Goal: Task Accomplishment & Management: Use online tool/utility

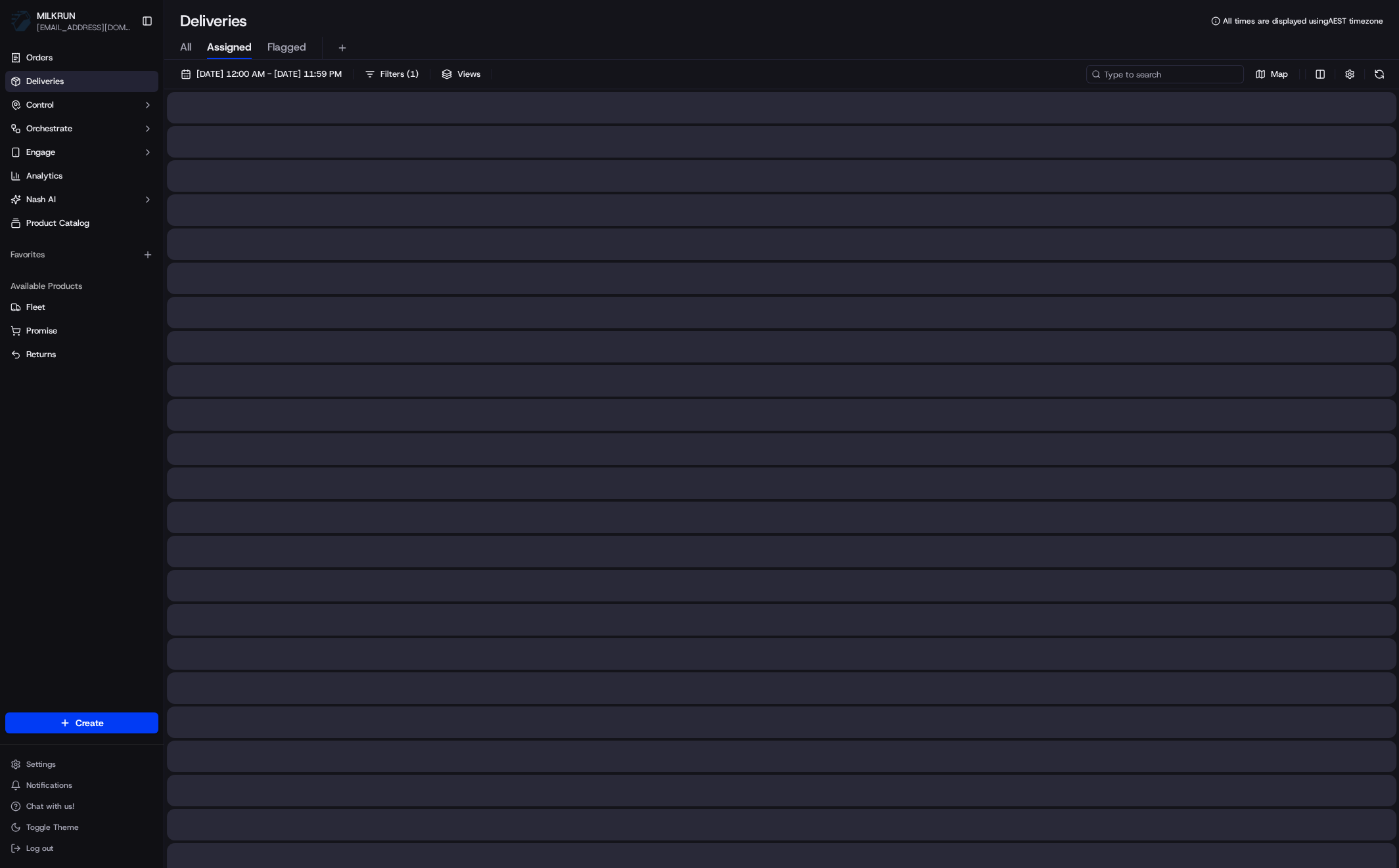
click at [1199, 76] on input at bounding box center [1165, 74] width 157 height 18
paste input "ceb20bdc-1a8e-4734-977c-80cc8f3c3374"
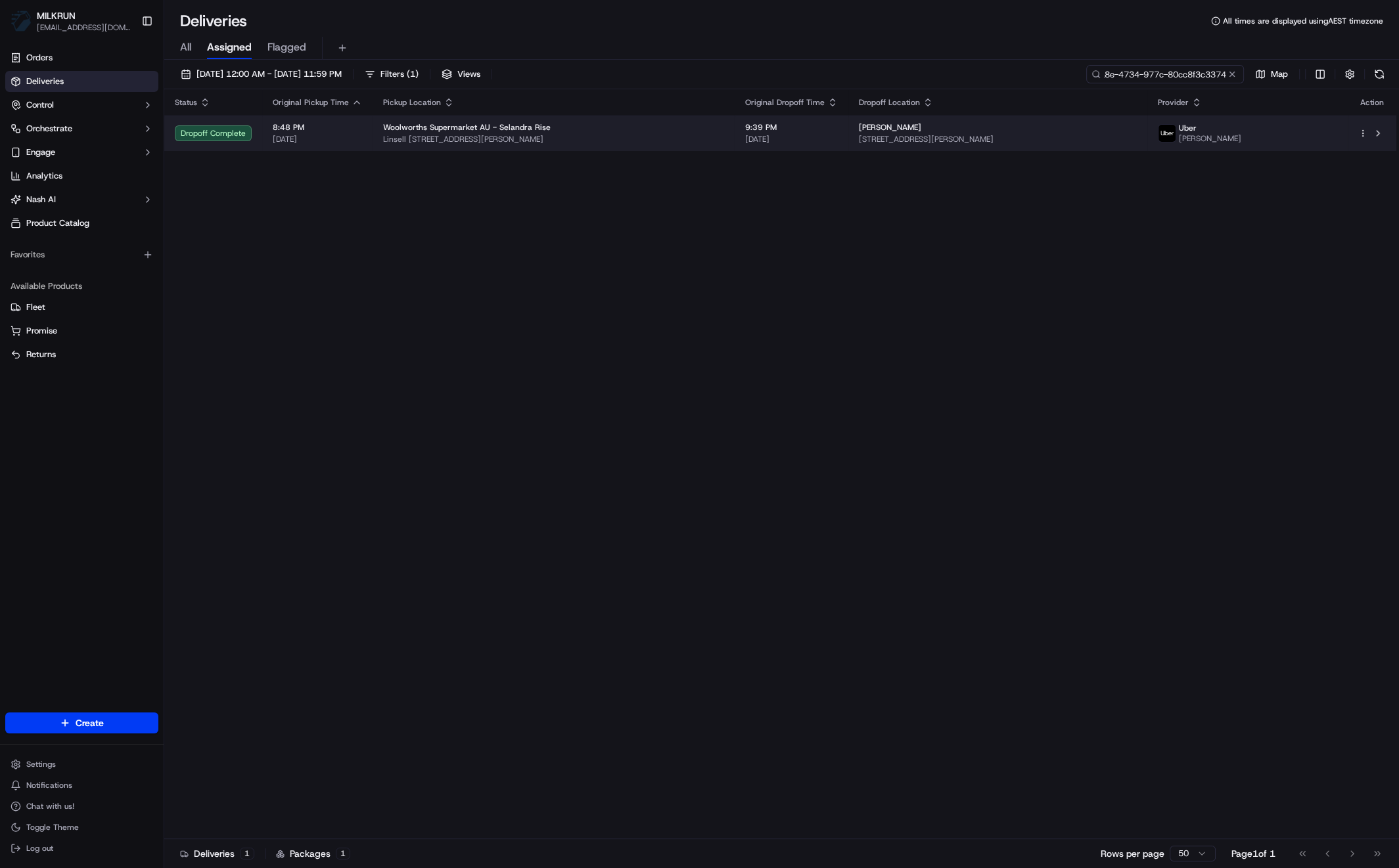
type input "ceb20bdc-1a8e-4734-977c-80cc8f3c3374"
click at [495, 140] on span "Linsell [STREET_ADDRESS][PERSON_NAME]" at bounding box center [554, 139] width 341 height 11
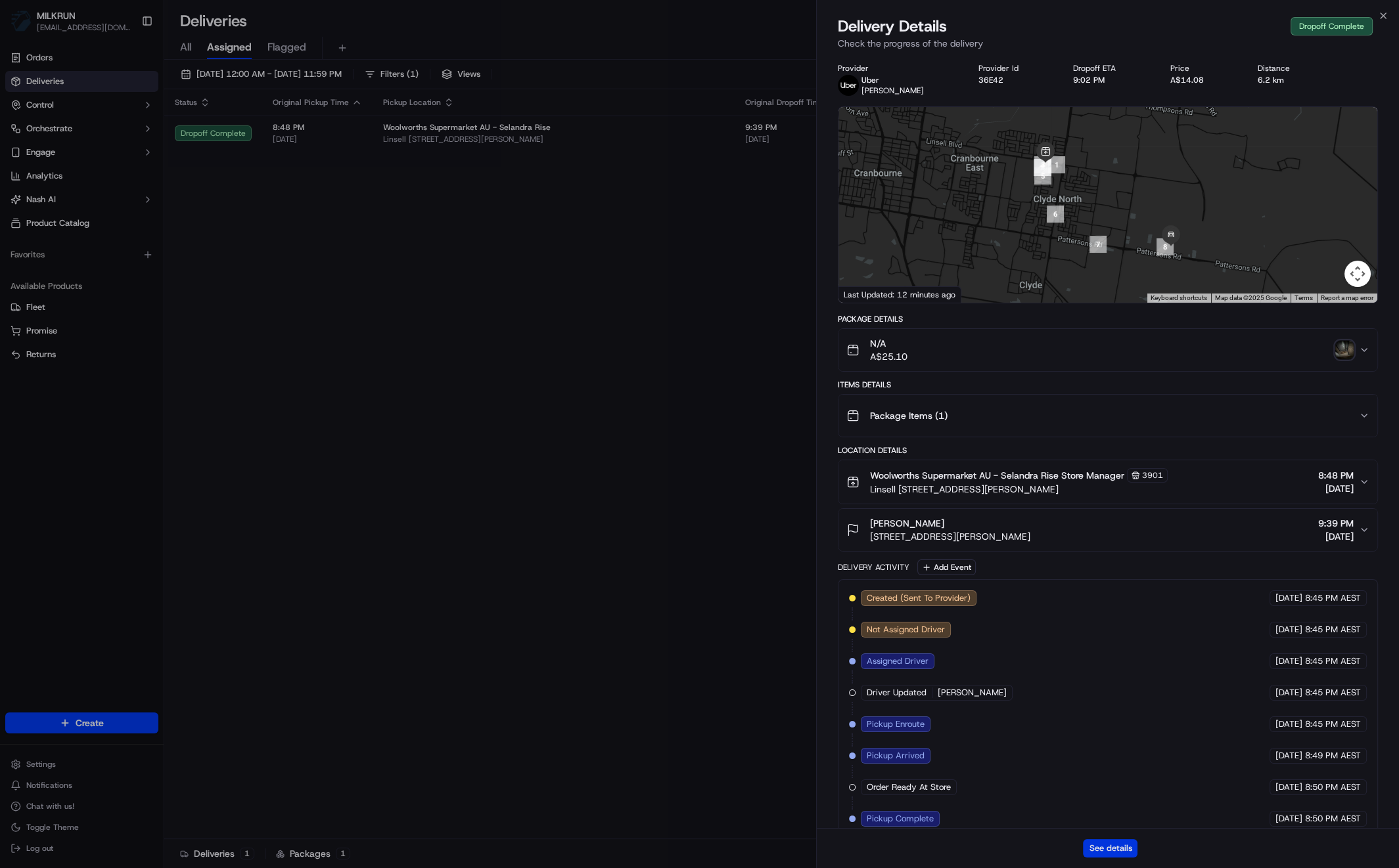
click at [1118, 854] on button "See details" at bounding box center [1110, 848] width 55 height 18
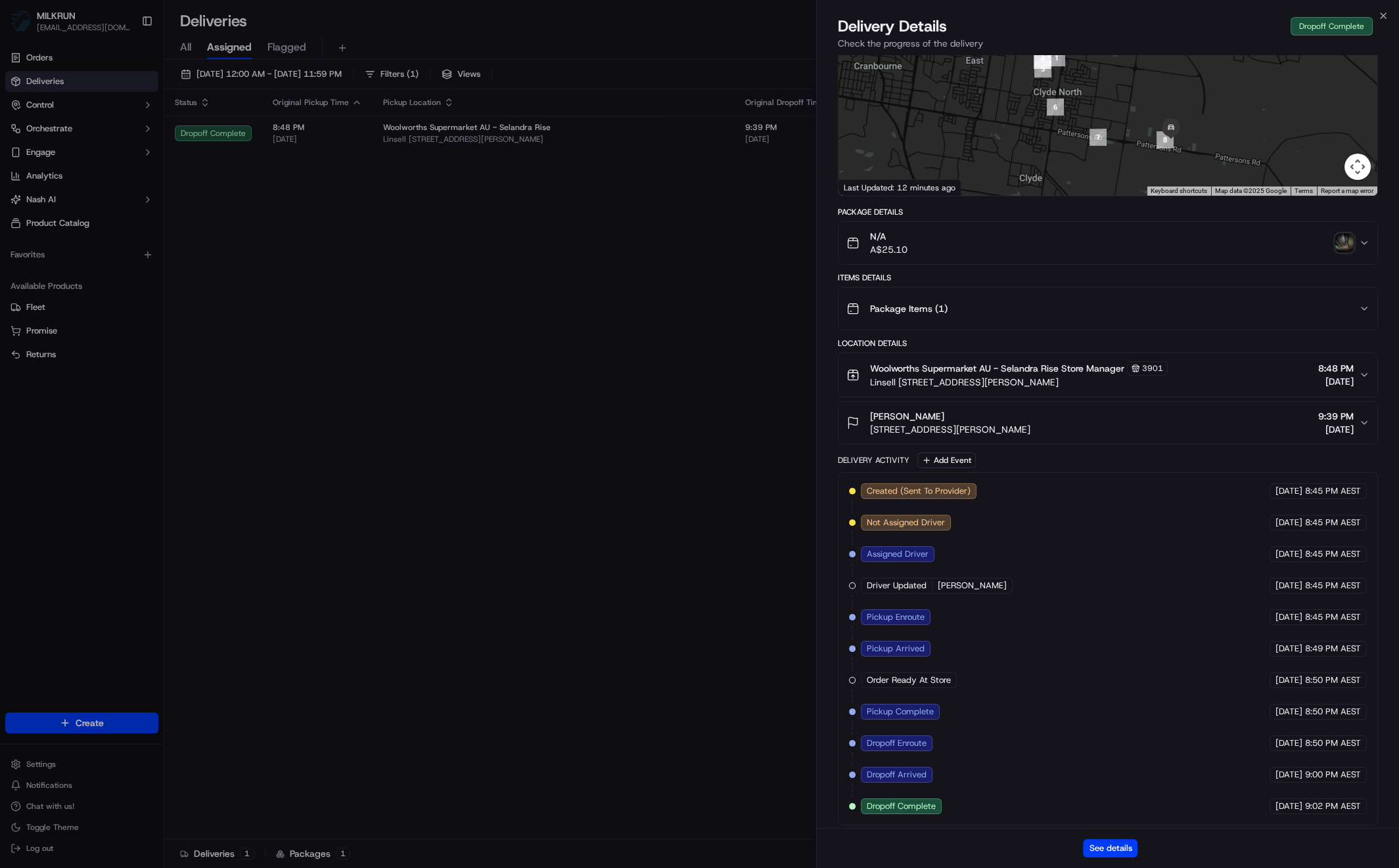
click at [1376, 373] on button "Woolworths Supermarket AU - Selandra Rise Store Manager 3901 Linsell Blvd & Sel…" at bounding box center [1108, 375] width 539 height 43
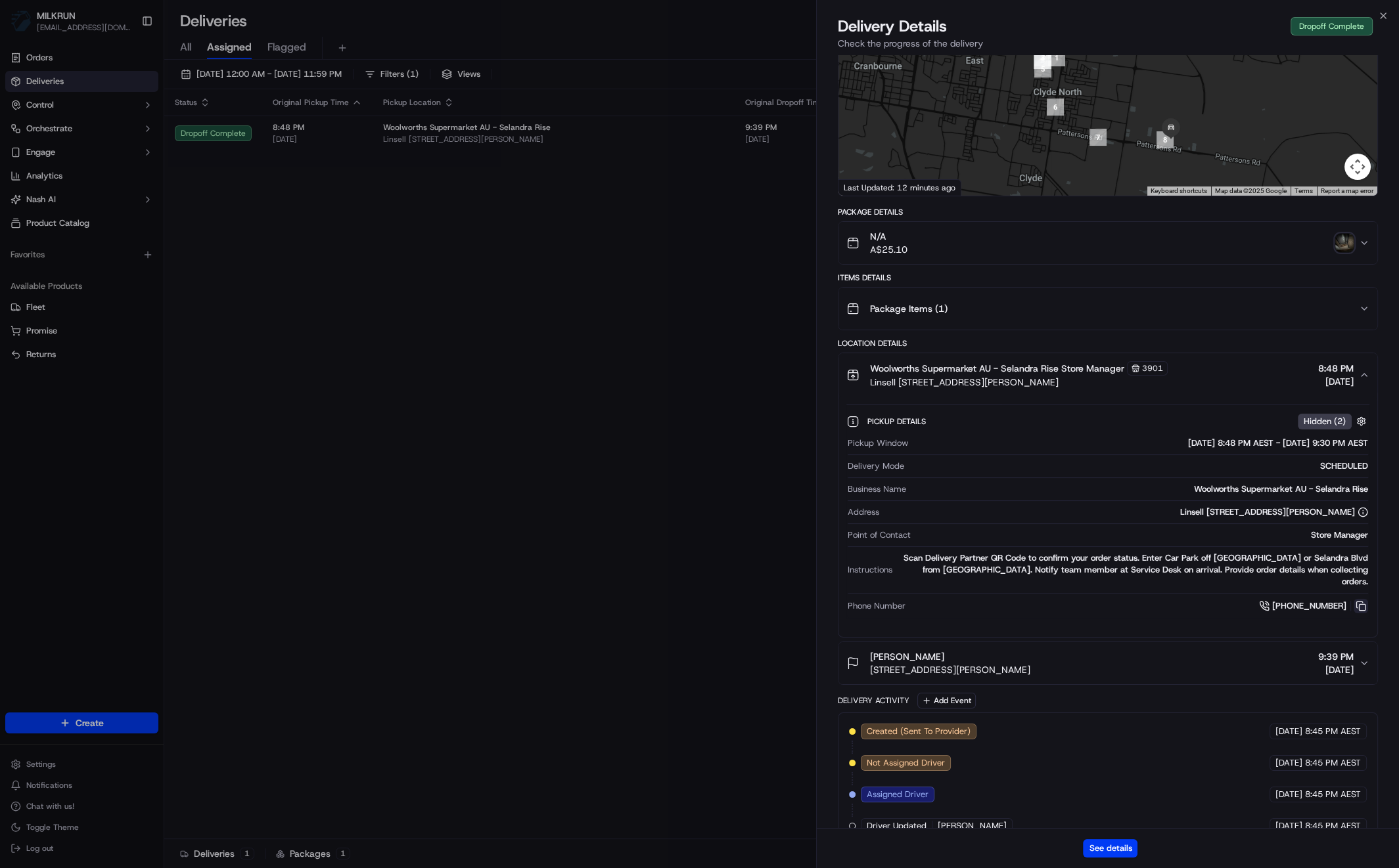
click at [1367, 599] on button at bounding box center [1361, 606] width 14 height 14
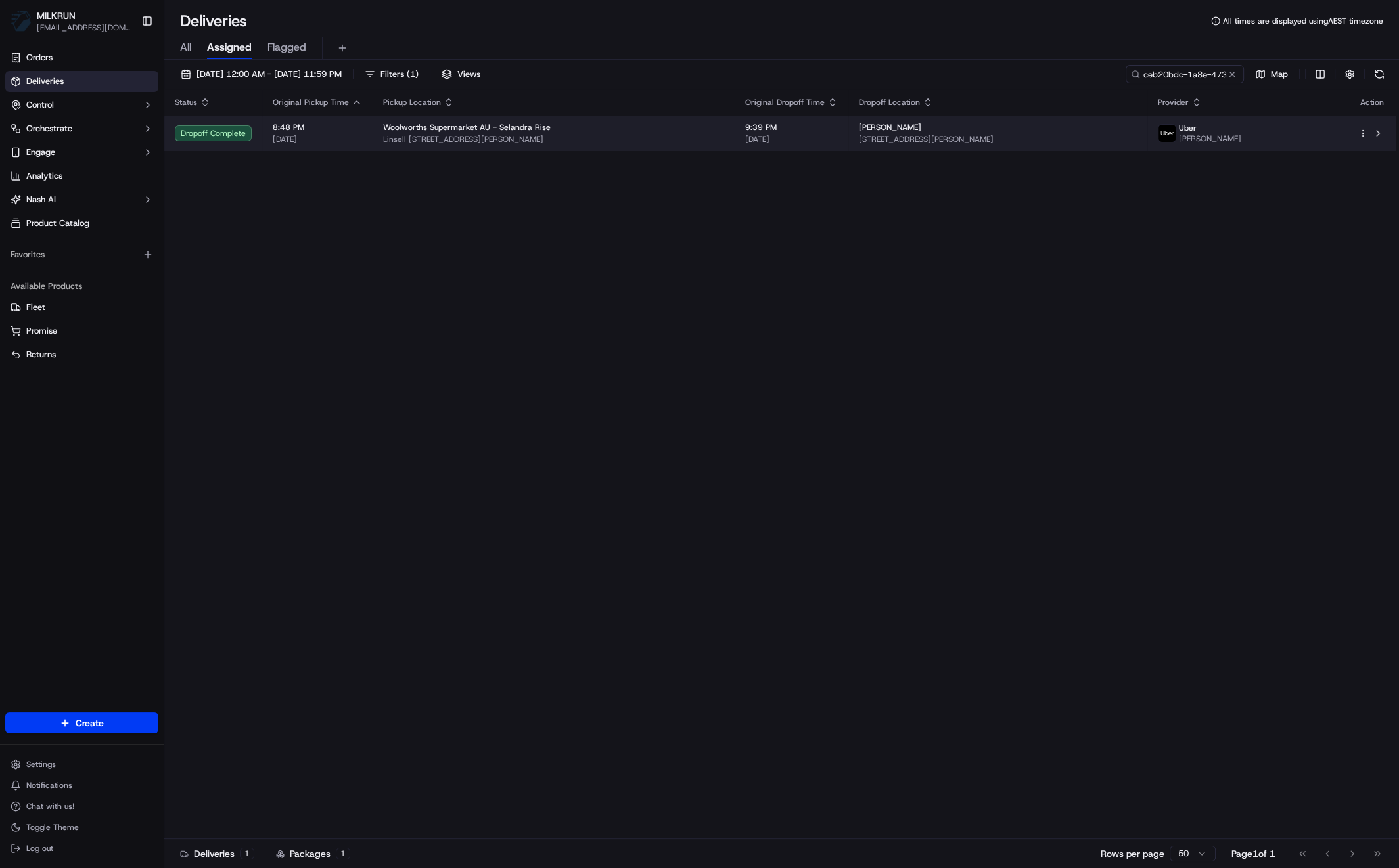
click at [500, 133] on div "Woolworths Supermarket AU - Selandra Rise Linsell Blvd & Selandra Blvd, Clyde N…" at bounding box center [554, 133] width 341 height 22
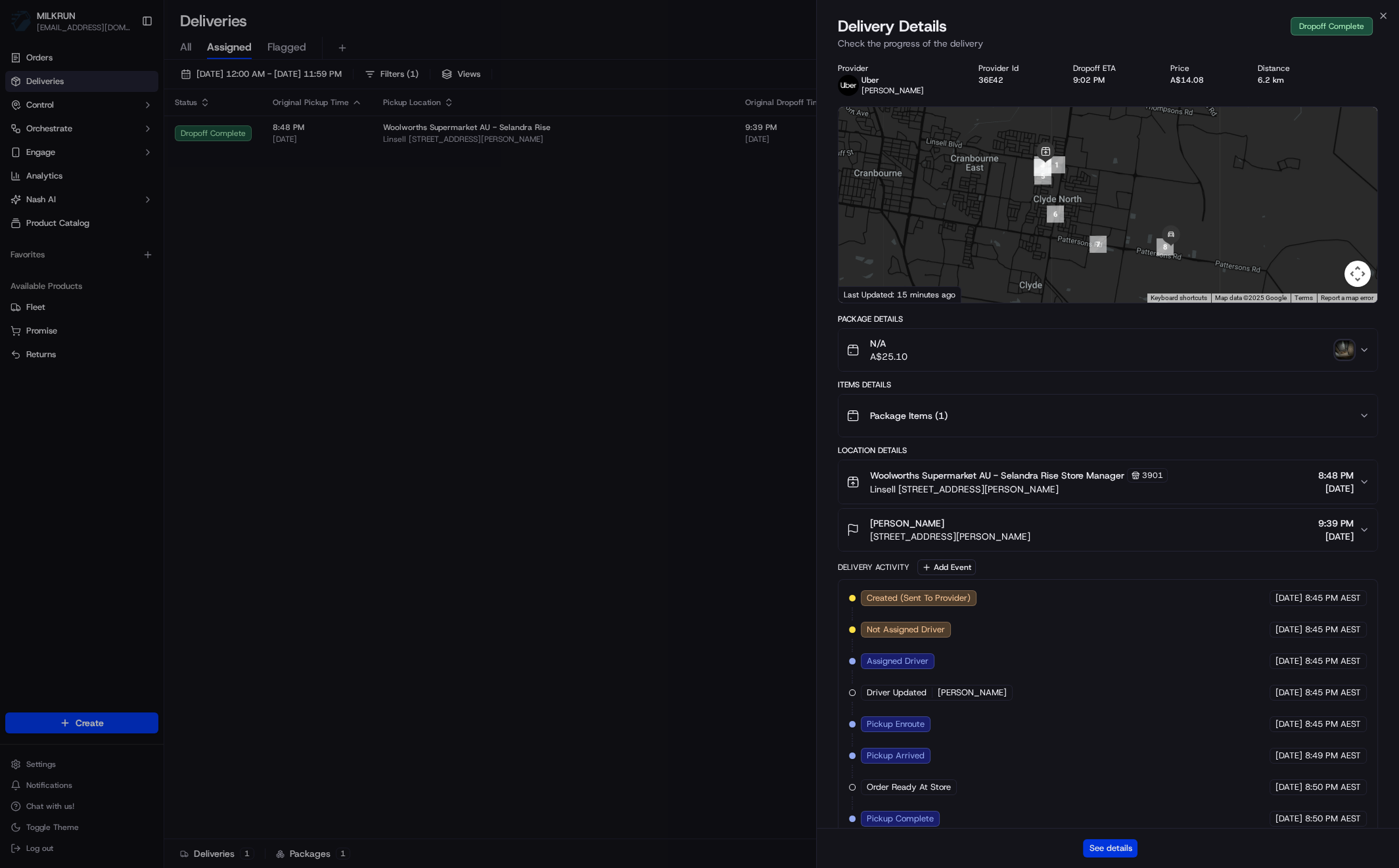
click at [1102, 846] on button "See details" at bounding box center [1110, 848] width 55 height 18
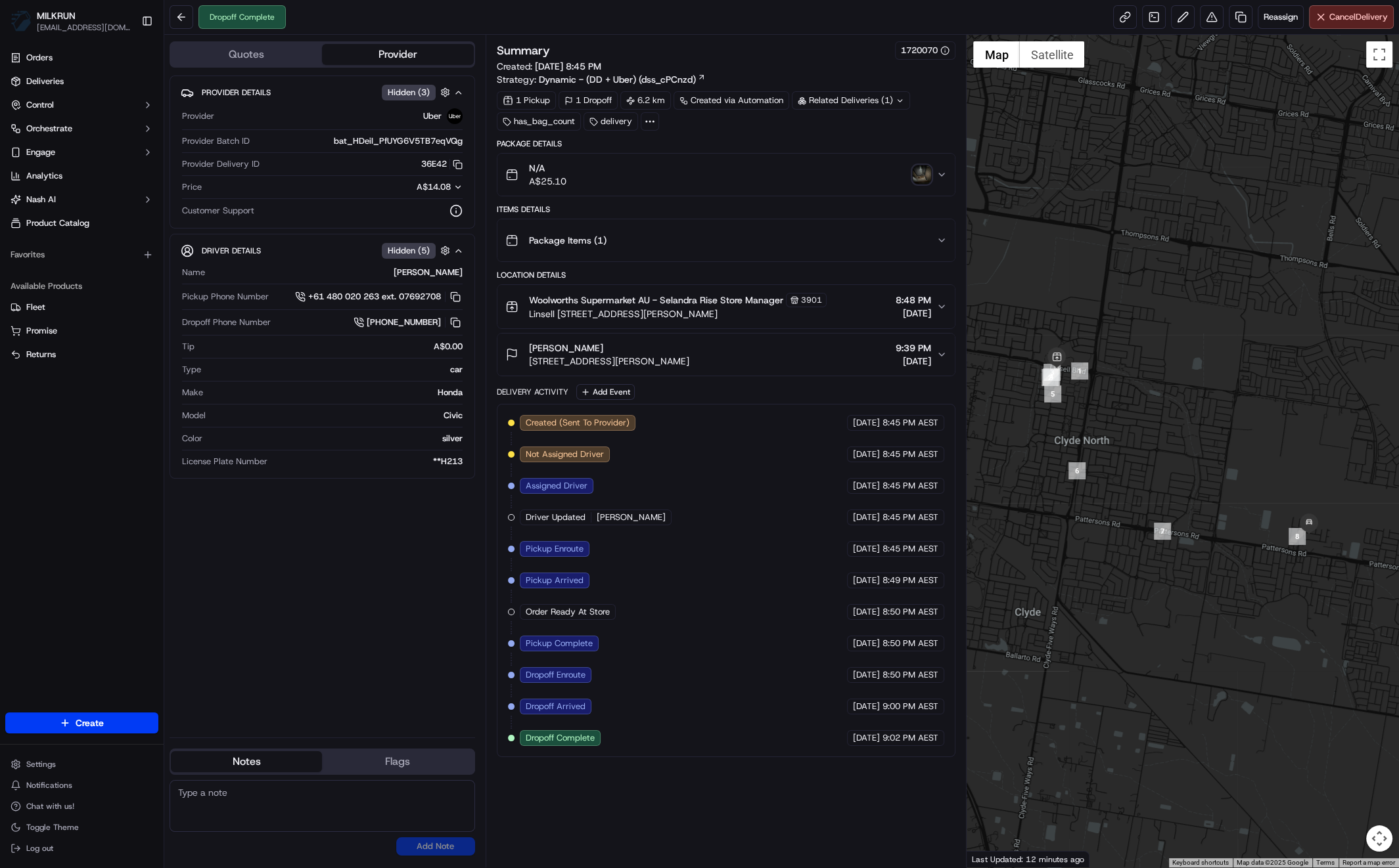
click at [923, 175] on img "button" at bounding box center [921, 174] width 18 height 18
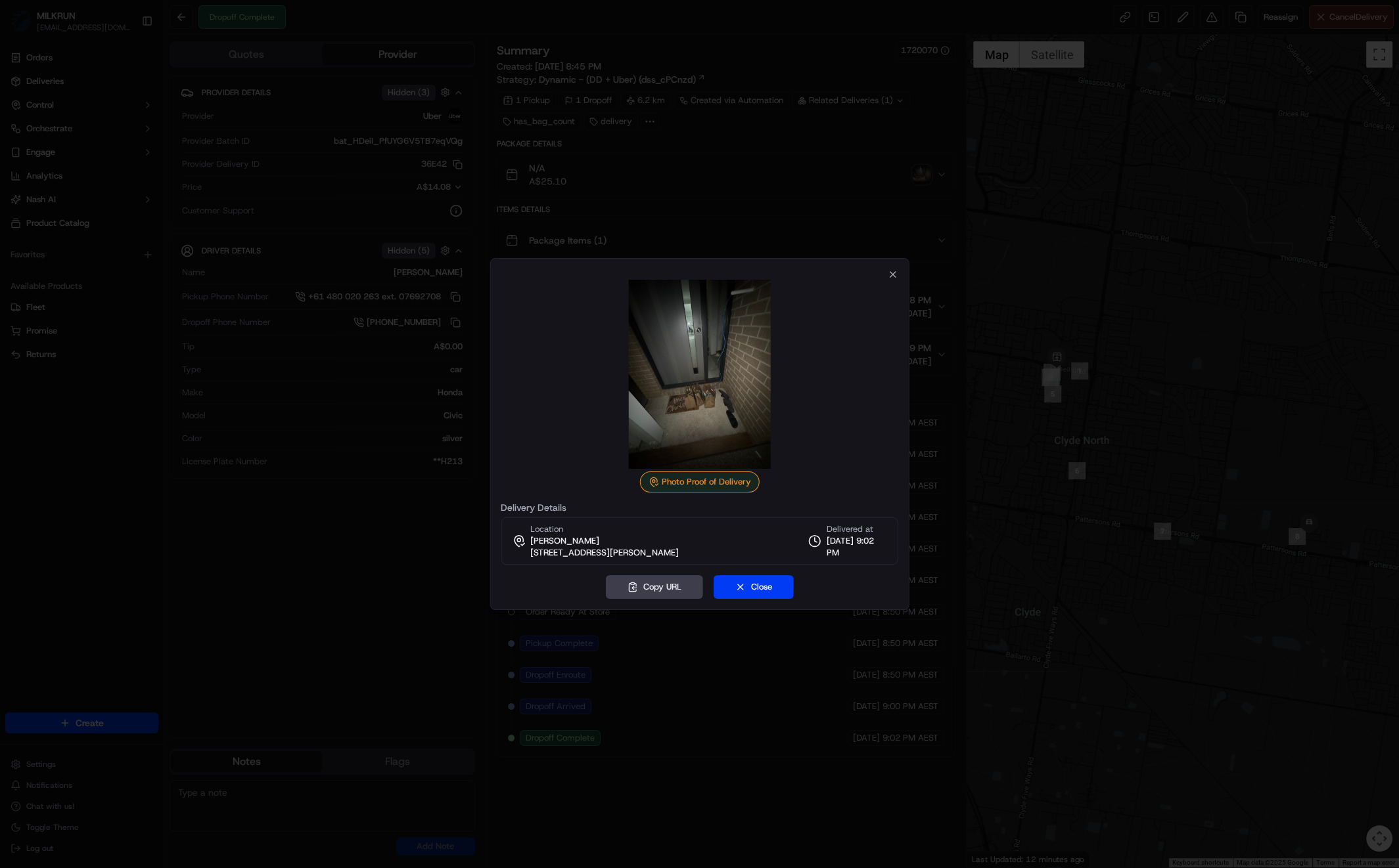
drag, startPoint x: 242, startPoint y: 638, endPoint x: 243, endPoint y: 628, distance: 10.0
click at [243, 635] on div at bounding box center [700, 434] width 1399 height 868
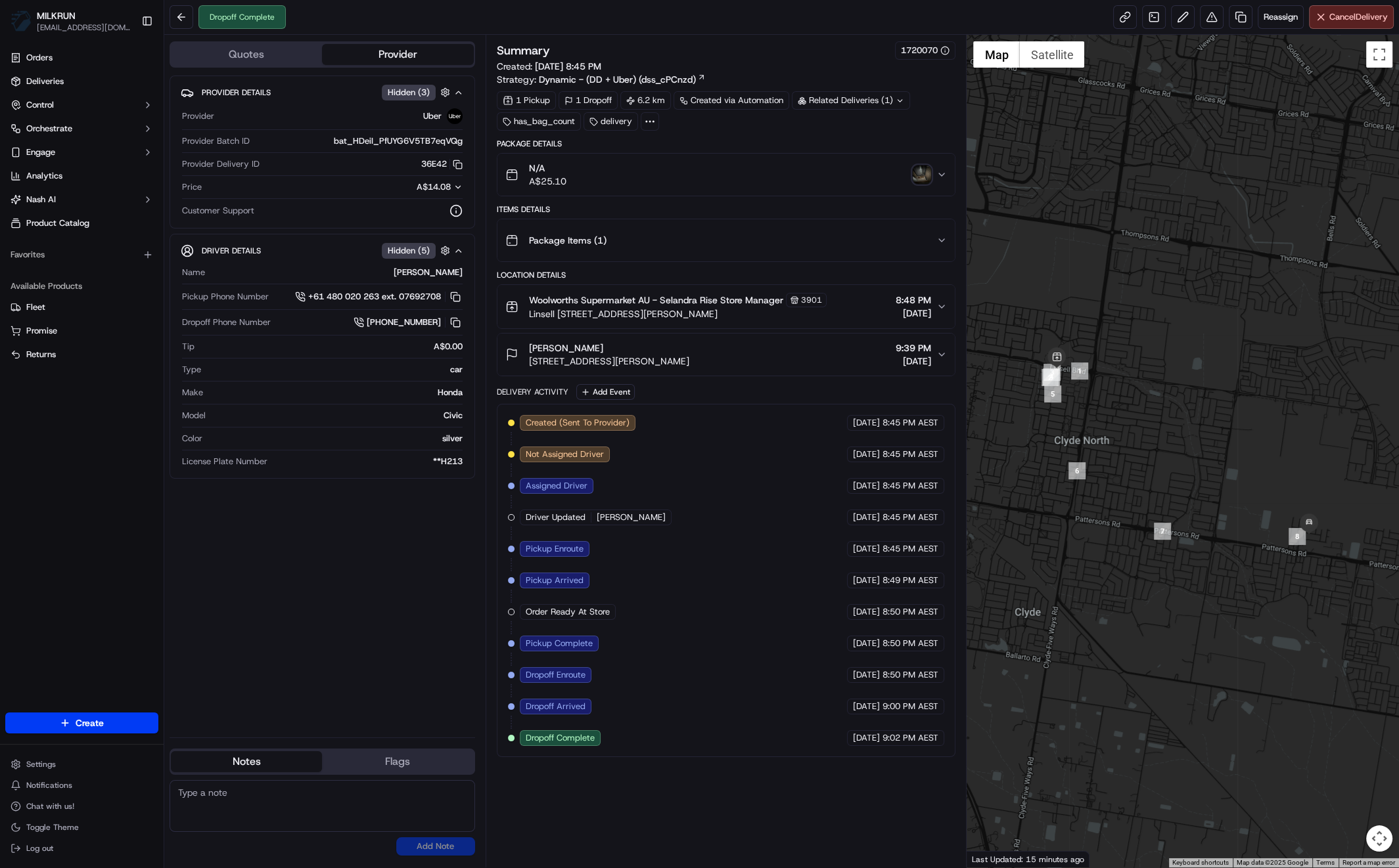
drag, startPoint x: 527, startPoint y: 346, endPoint x: 597, endPoint y: 348, distance: 70.0
click at [623, 350] on div "[PERSON_NAME] [STREET_ADDRESS][PERSON_NAME]" at bounding box center [597, 354] width 184 height 26
click at [341, 548] on div "Provider Details Hidden ( 3 ) Provider Uber Provider Batch ID bat_HDeiI_PfUYG6V…" at bounding box center [322, 401] width 305 height 652
click at [1236, 20] on link at bounding box center [1240, 17] width 24 height 24
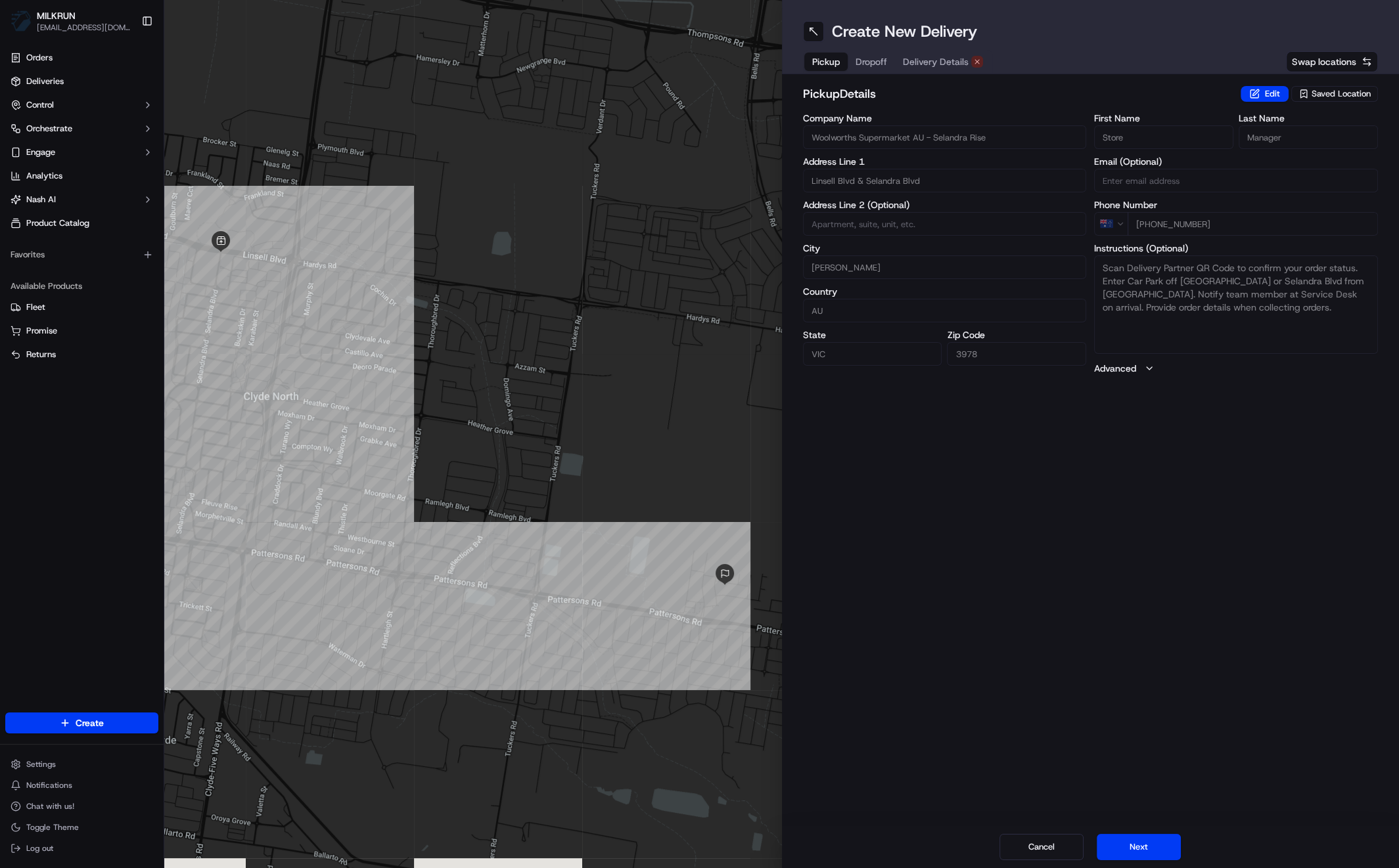
click at [920, 61] on span "Delivery Details" at bounding box center [936, 61] width 66 height 13
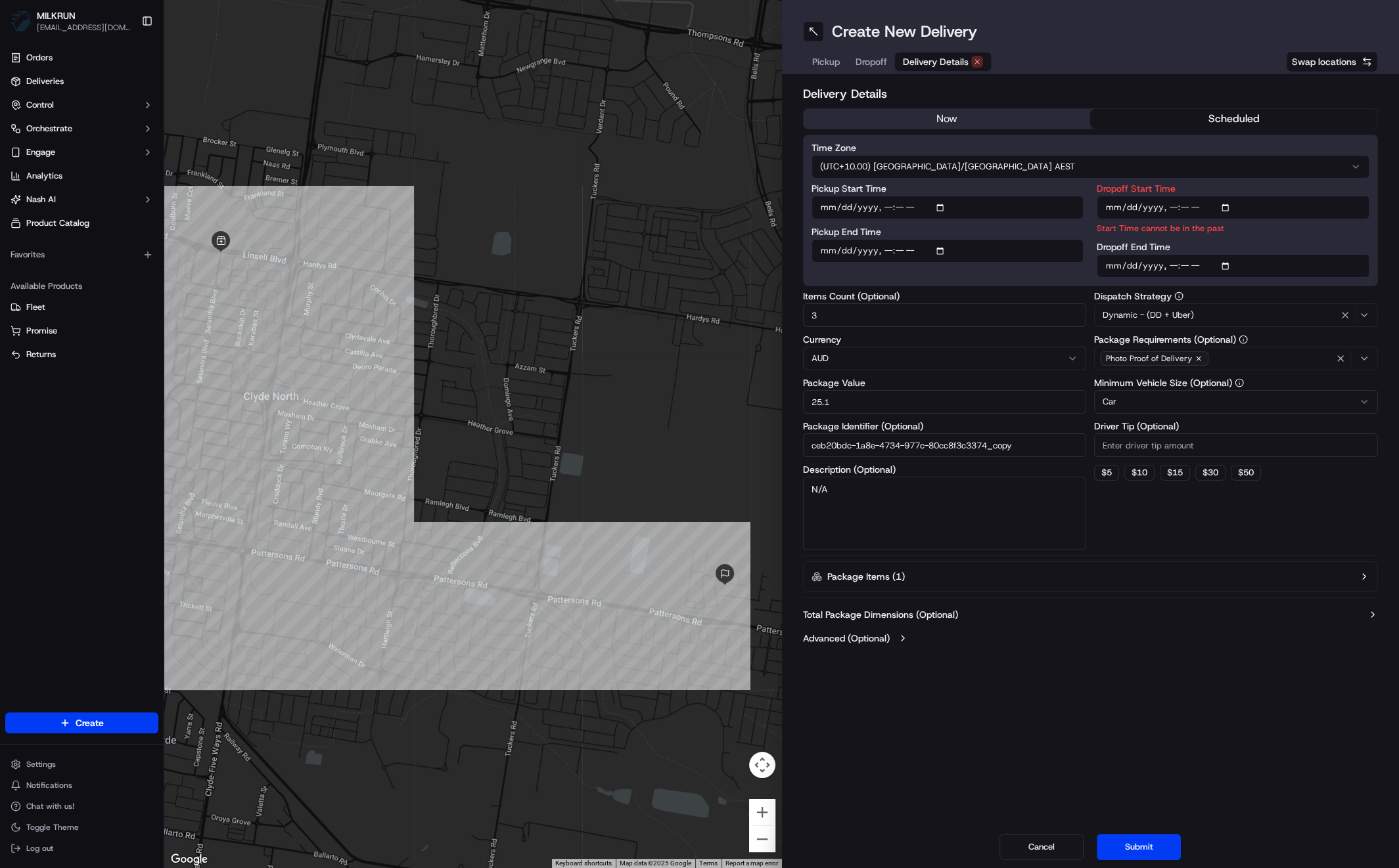
drag, startPoint x: 943, startPoint y: 111, endPoint x: 949, endPoint y: 115, distance: 7.2
click at [943, 111] on button "now" at bounding box center [947, 118] width 287 height 19
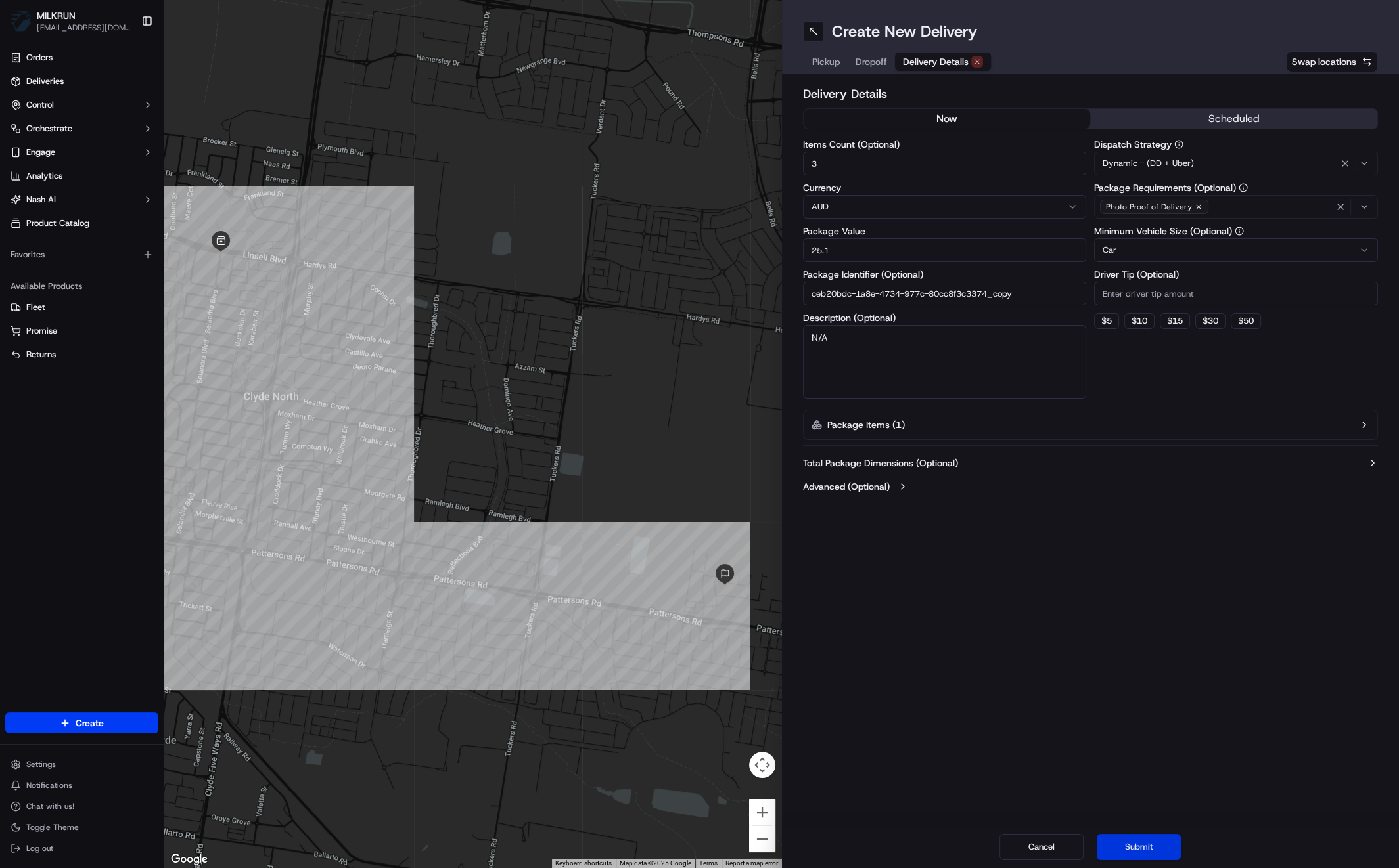
click at [1137, 851] on button "Submit" at bounding box center [1138, 847] width 84 height 26
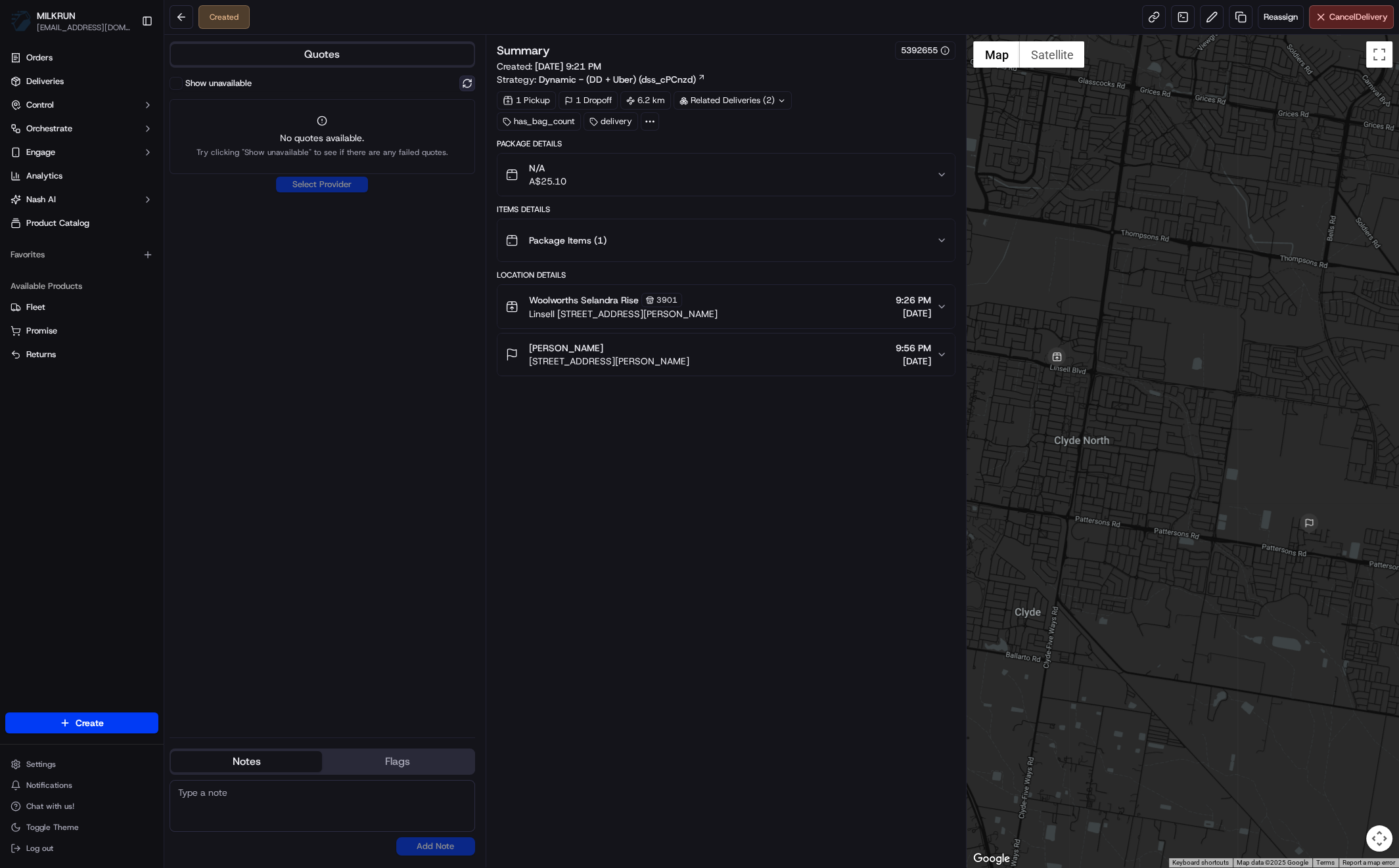
click at [466, 82] on button at bounding box center [467, 84] width 16 height 16
click at [465, 82] on button at bounding box center [467, 84] width 16 height 16
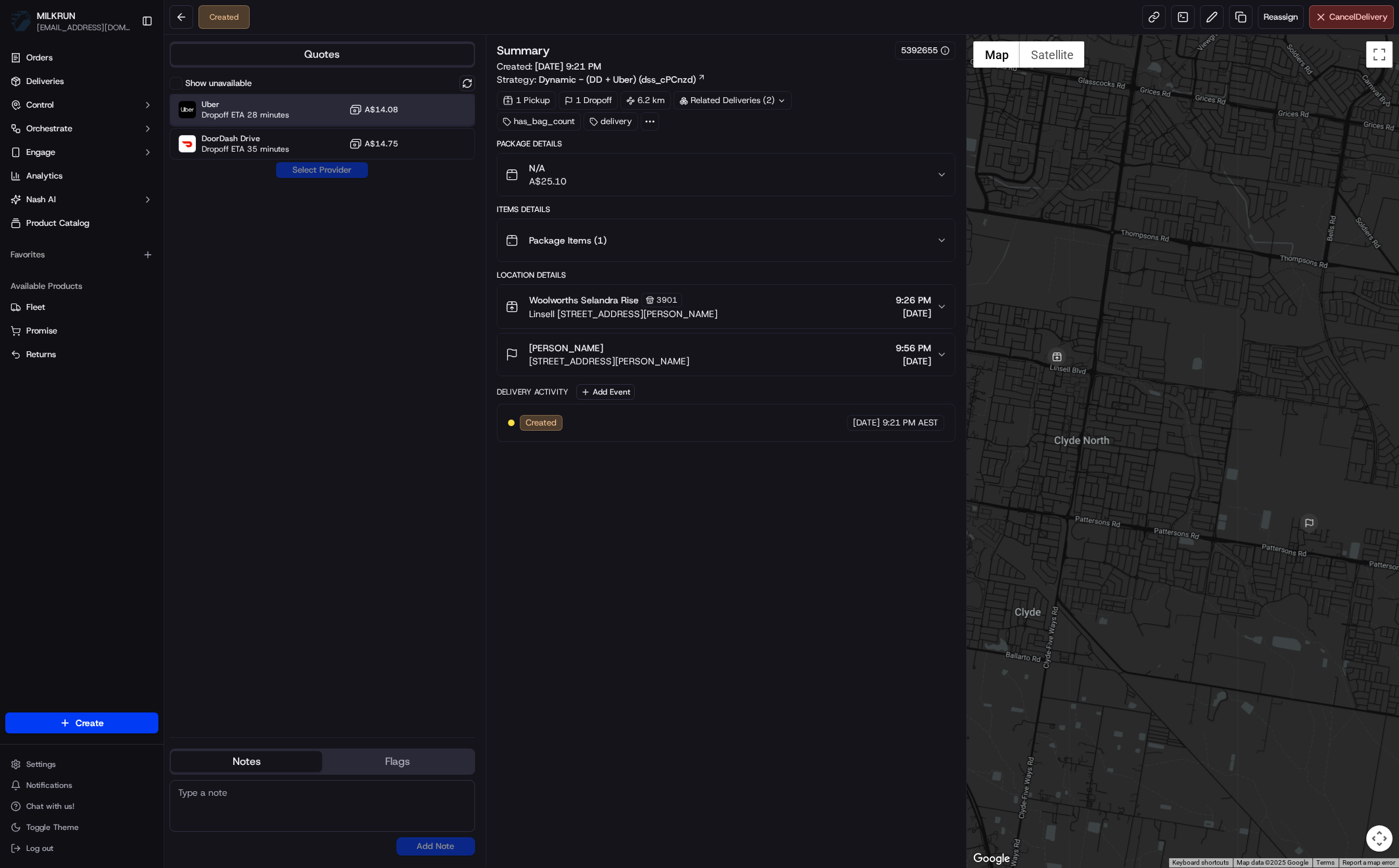
click at [276, 115] on span "Dropoff ETA 28 minutes" at bounding box center [245, 115] width 87 height 11
click at [321, 170] on button "Assign Provider" at bounding box center [321, 170] width 93 height 16
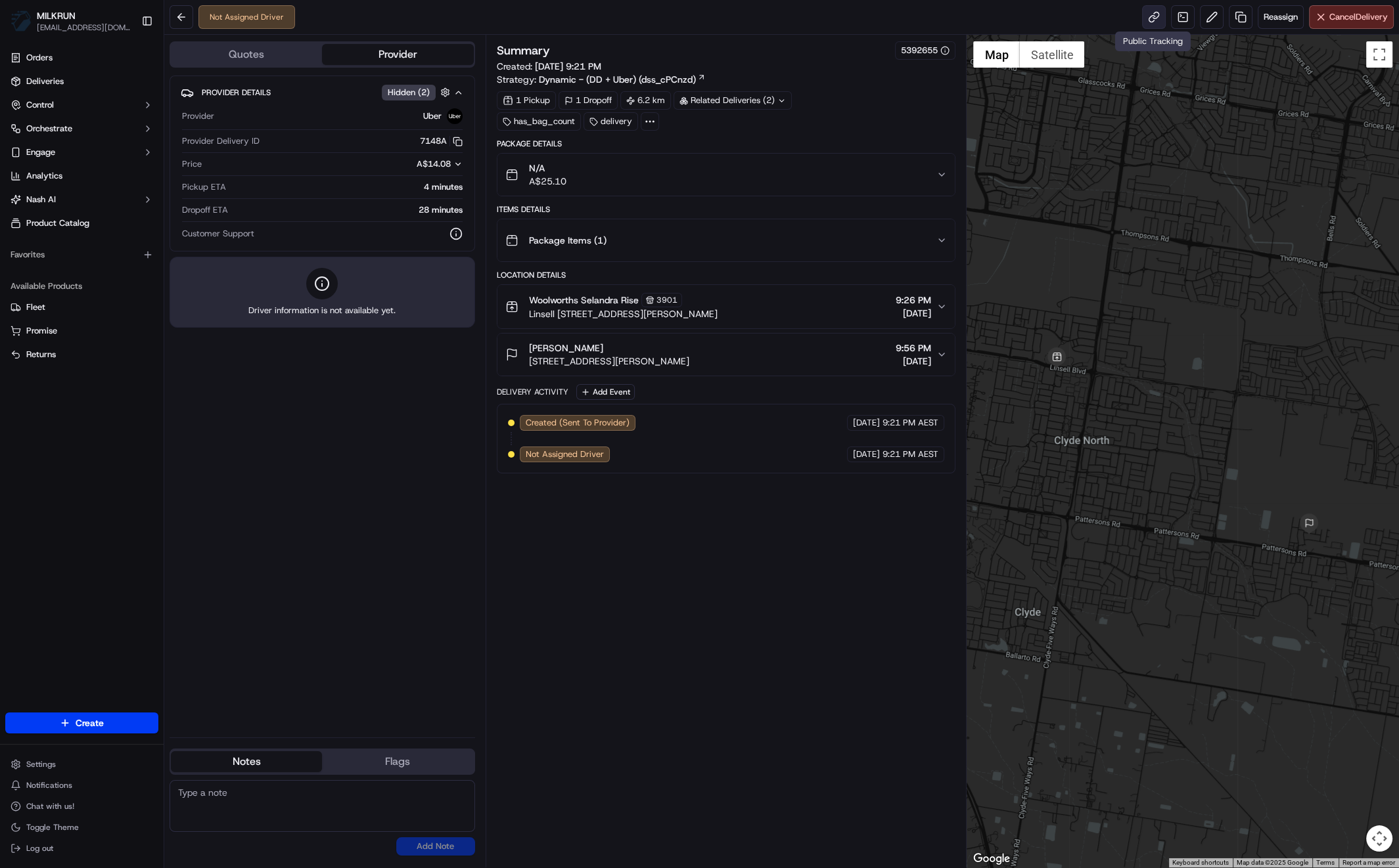
click at [1160, 20] on link at bounding box center [1154, 17] width 24 height 24
